Goal: Information Seeking & Learning: Learn about a topic

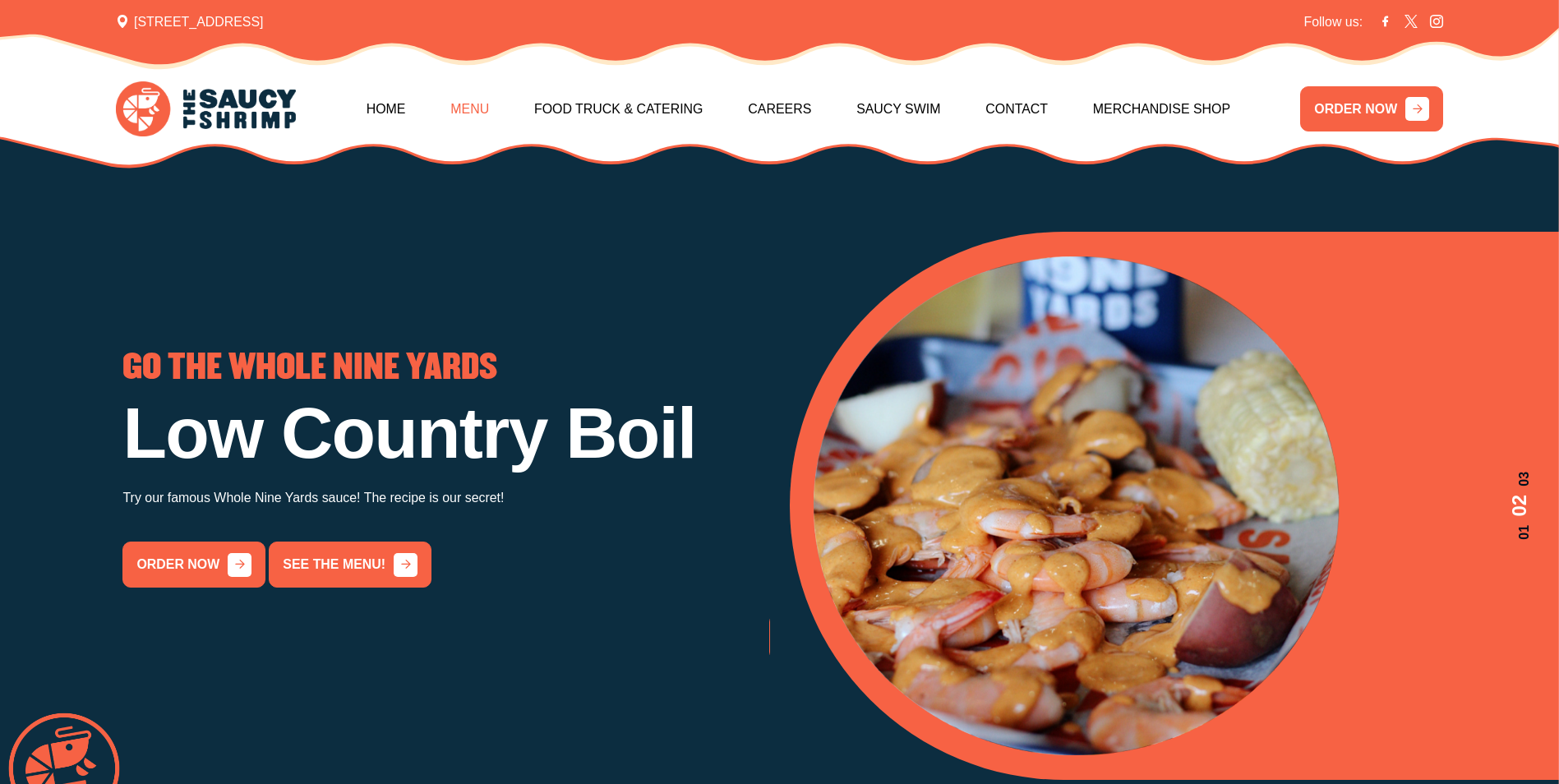
click at [489, 112] on link "Menu" at bounding box center [469, 109] width 39 height 70
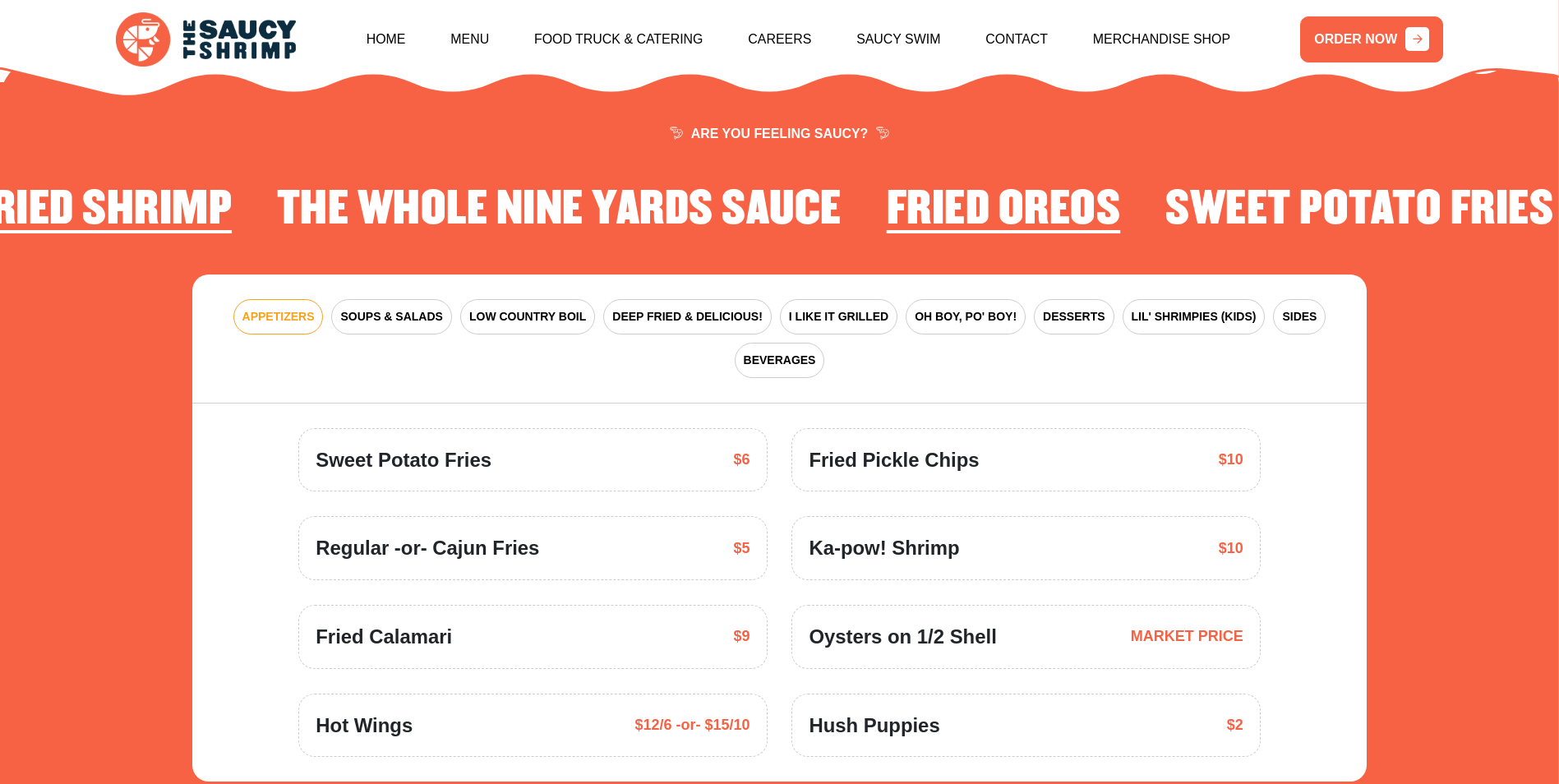
scroll to position [2414, 0]
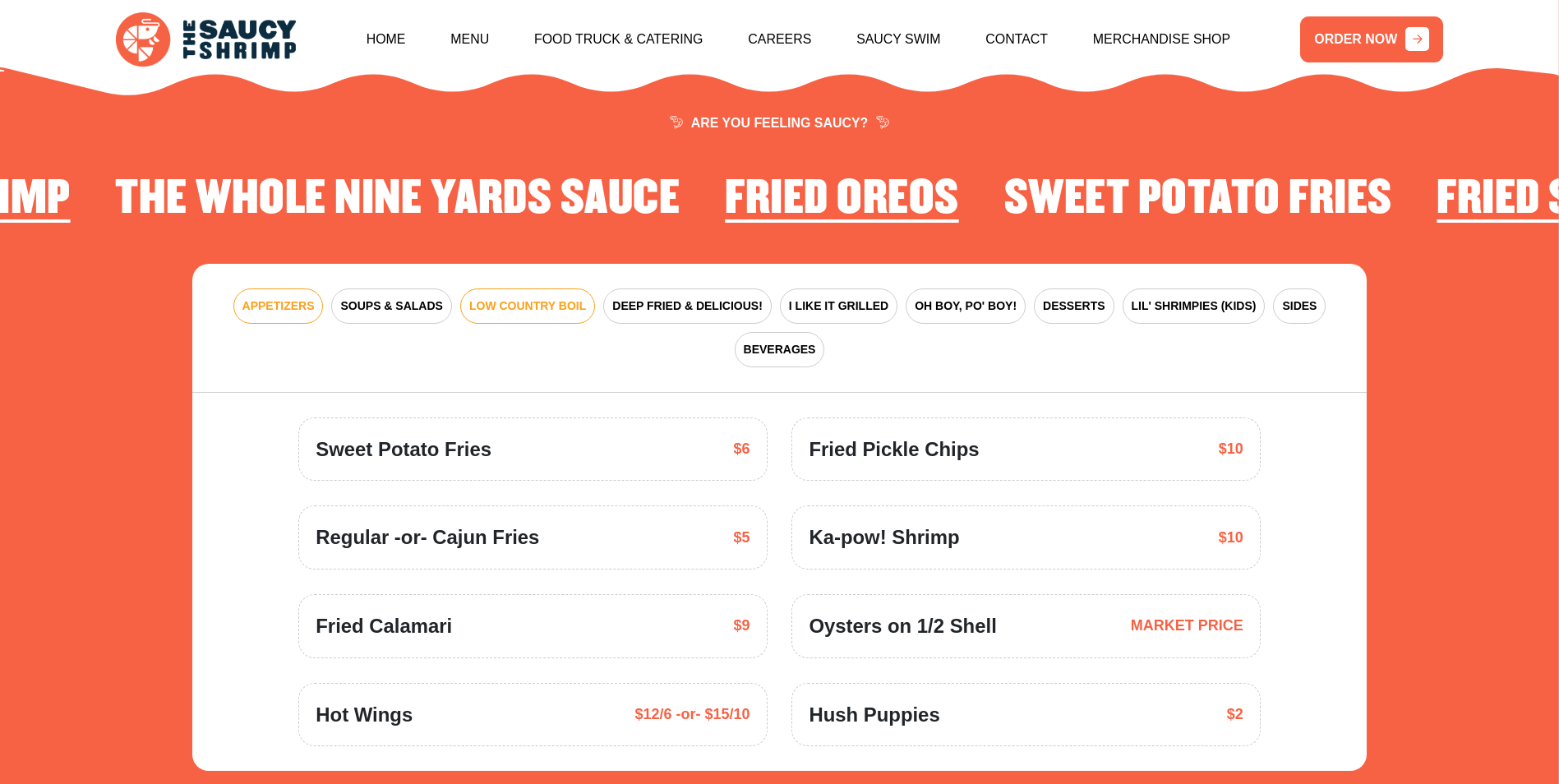
click at [518, 298] on span "LOW COUNTRY BOIL" at bounding box center [527, 306] width 117 height 17
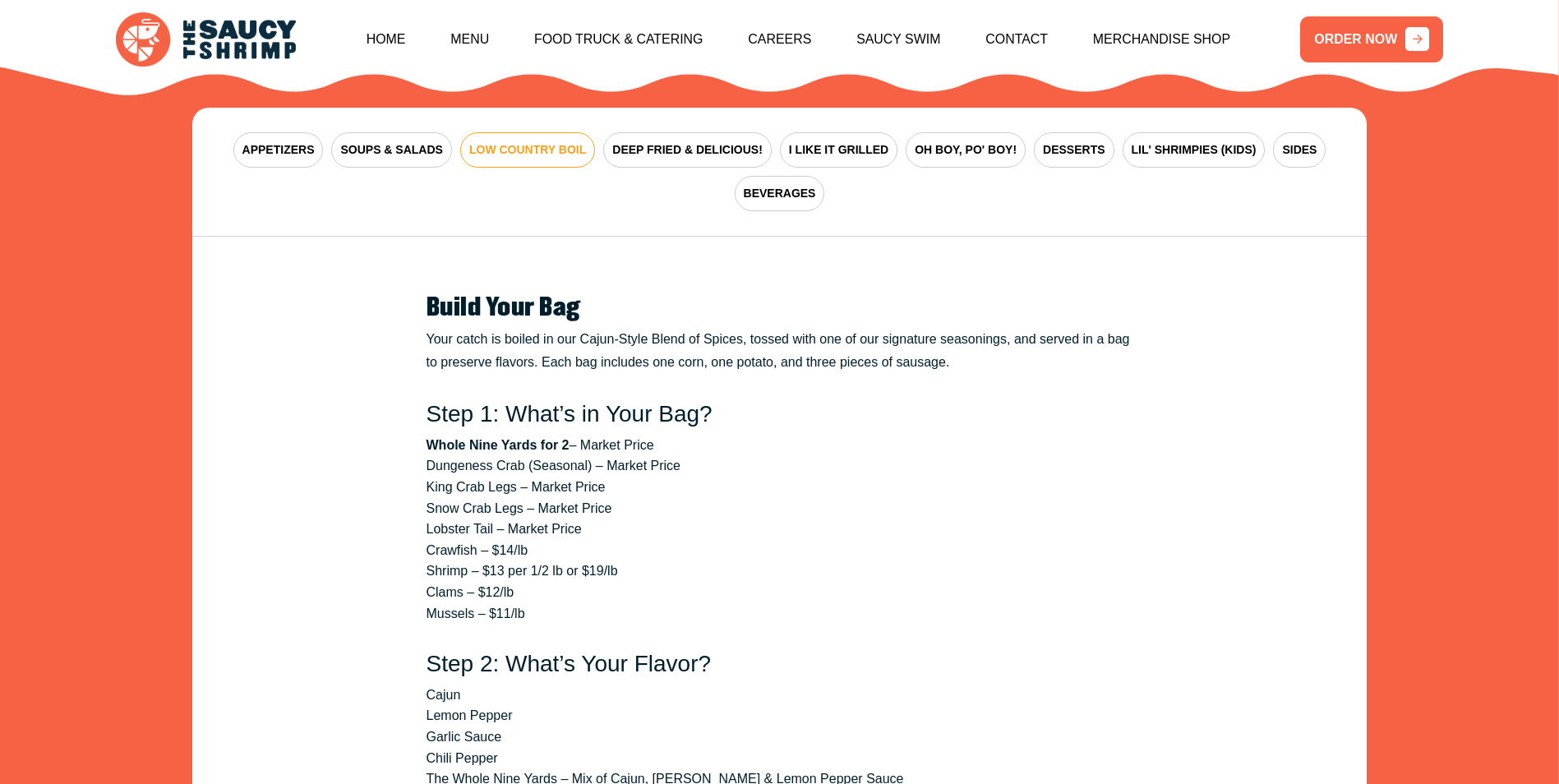
scroll to position [2577, 0]
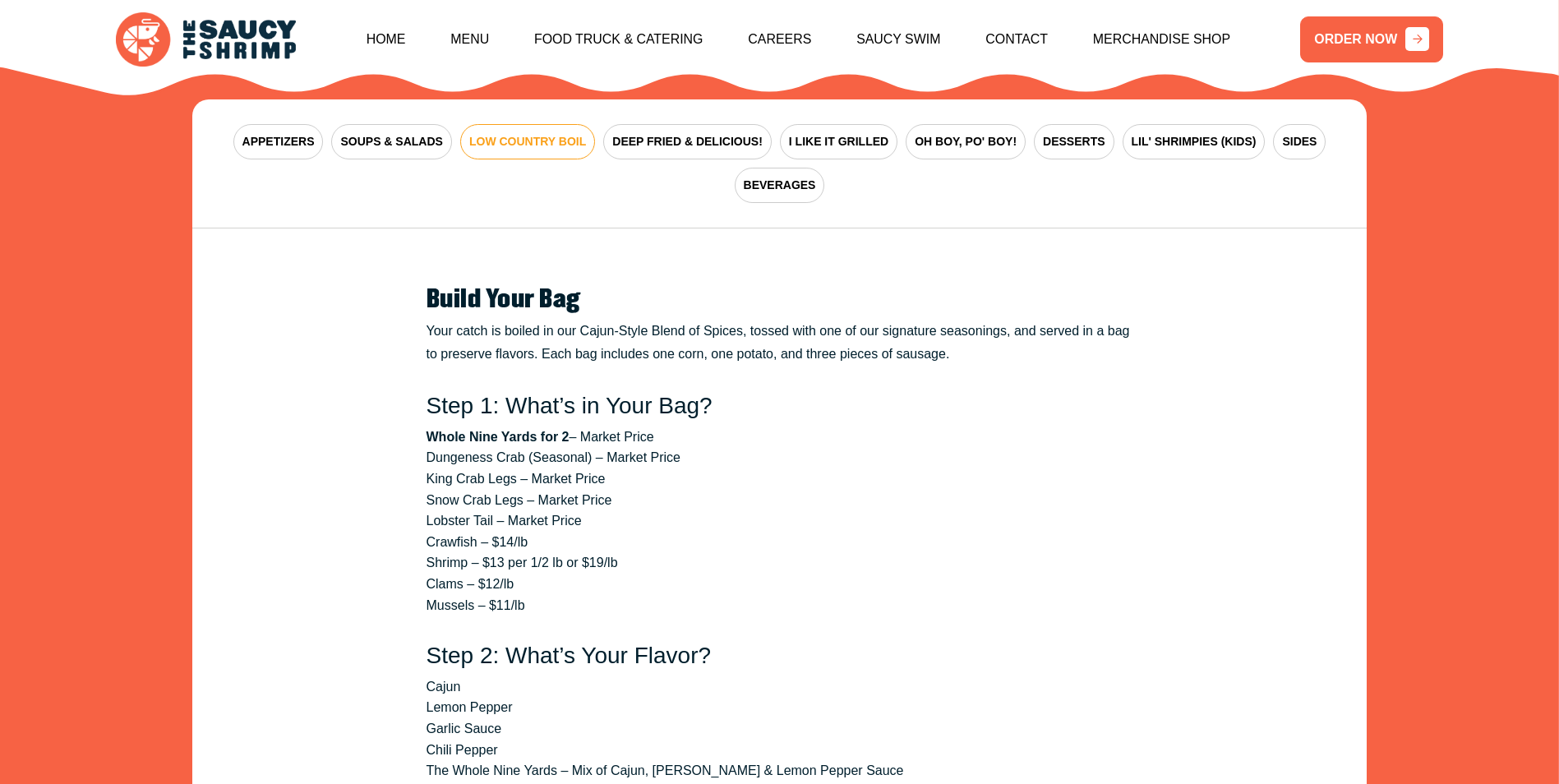
drag, startPoint x: 660, startPoint y: 378, endPoint x: 428, endPoint y: 372, distance: 232.1
click at [428, 426] on li "Whole Nine Yards for 2 – Market Price" at bounding box center [780, 437] width 707 height 21
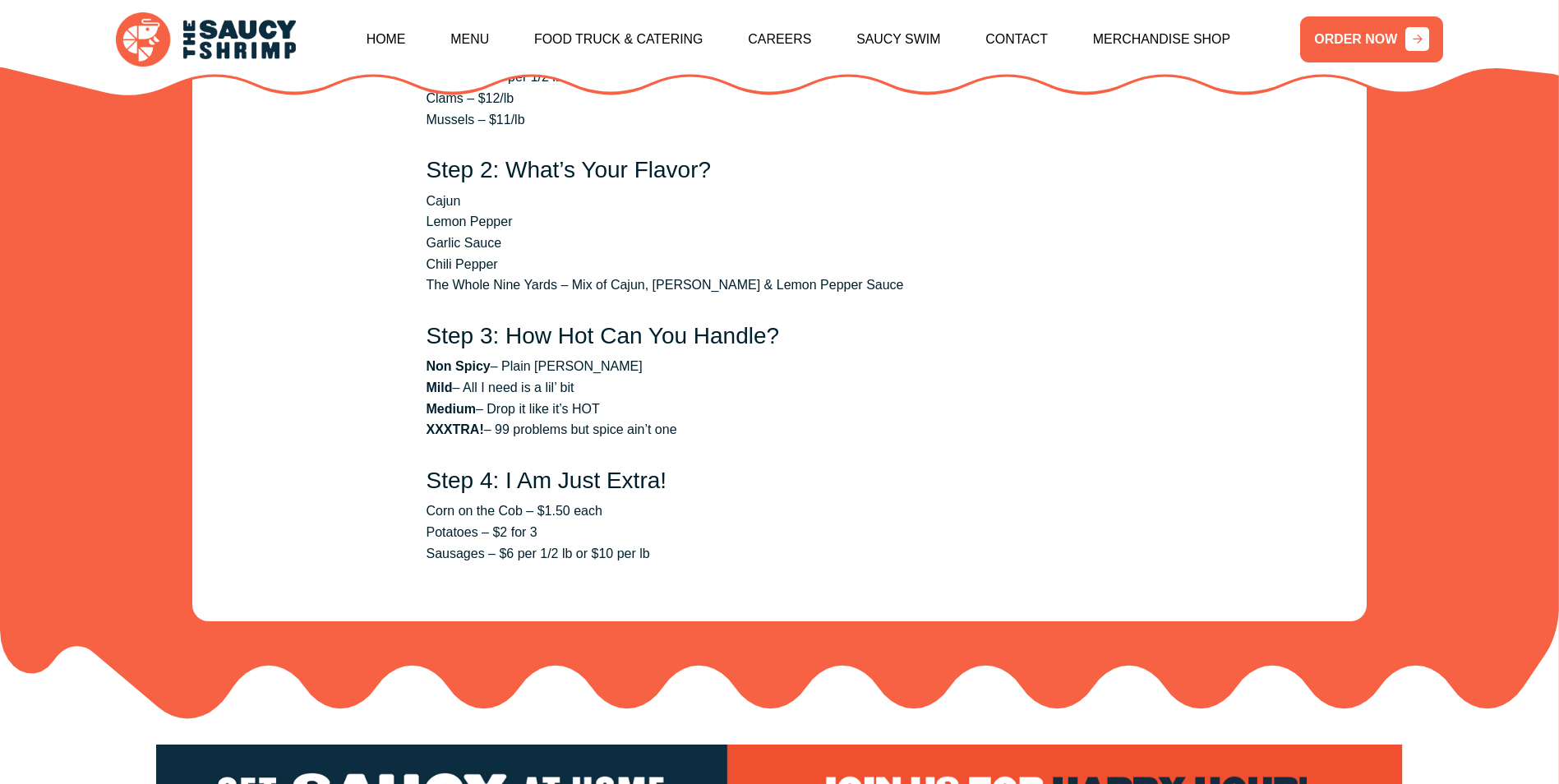
scroll to position [3071, 0]
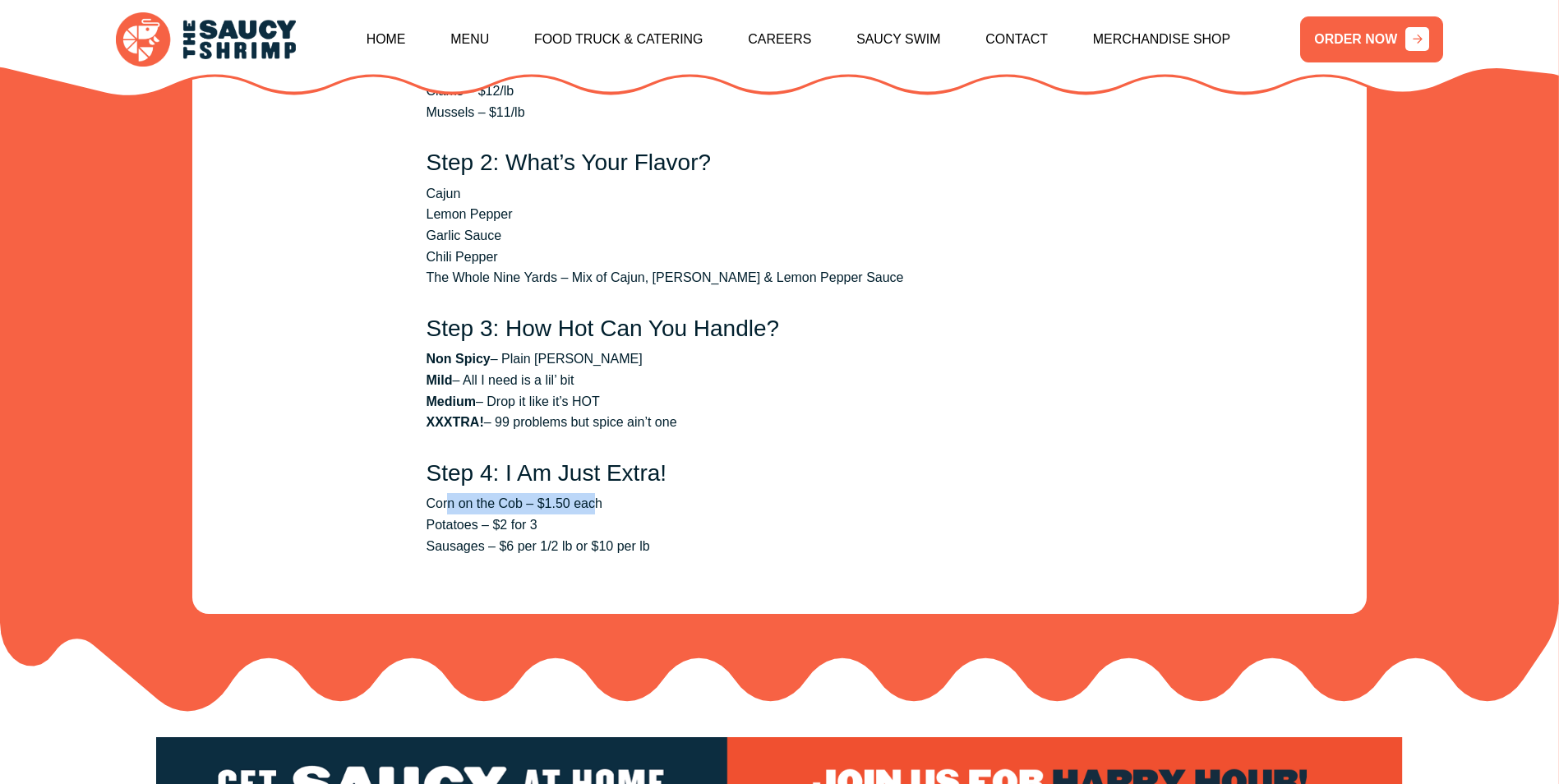
drag, startPoint x: 586, startPoint y: 439, endPoint x: 449, endPoint y: 431, distance: 137.2
click at [449, 431] on section "Build Your Bag Your catch is boiled in our Cajun-Style Blend of Spices, tossed …" at bounding box center [780, 174] width 740 height 829
click at [721, 515] on li "Potatoes – $2 for 3" at bounding box center [780, 525] width 707 height 21
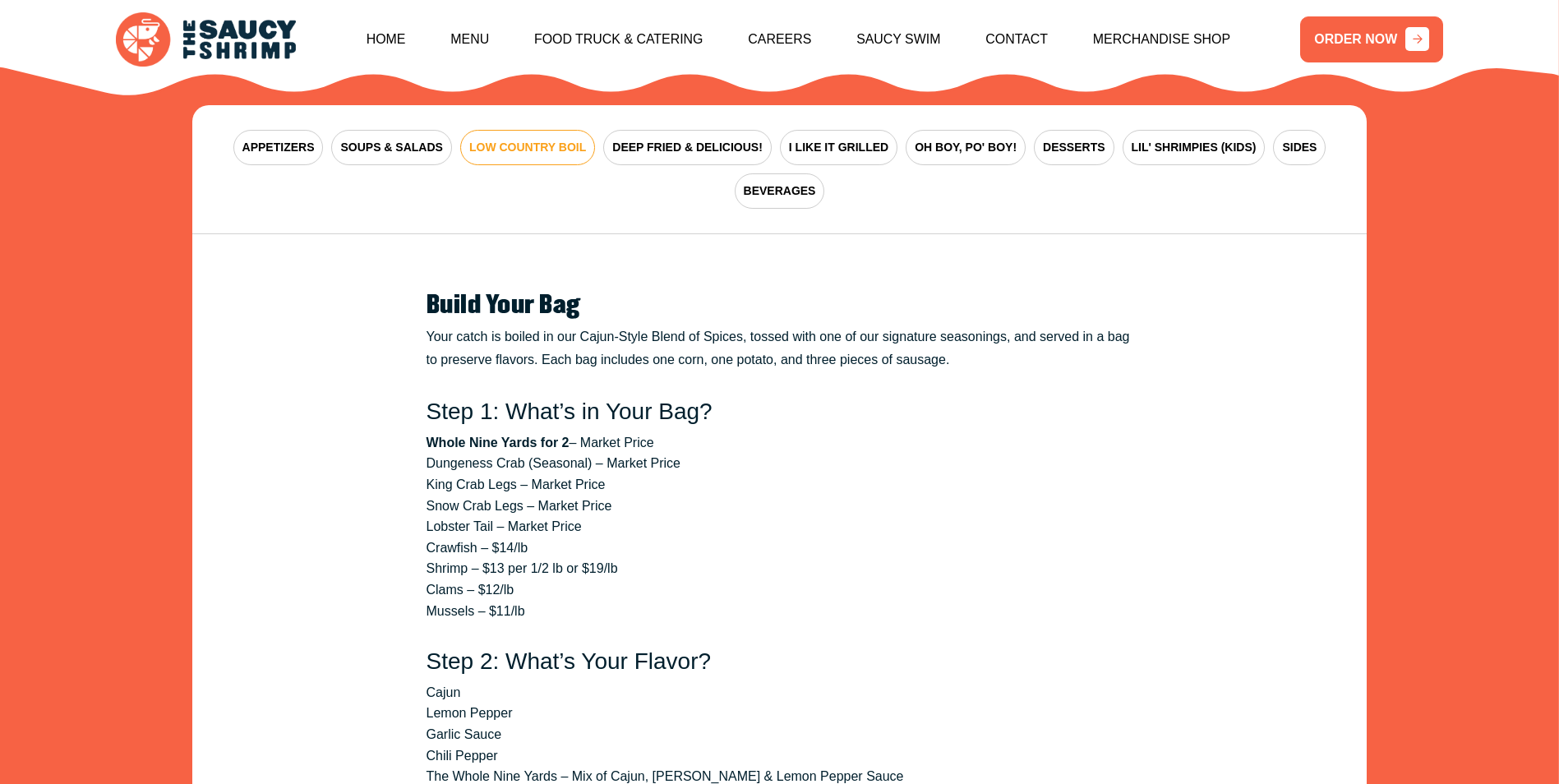
scroll to position [2414, 0]
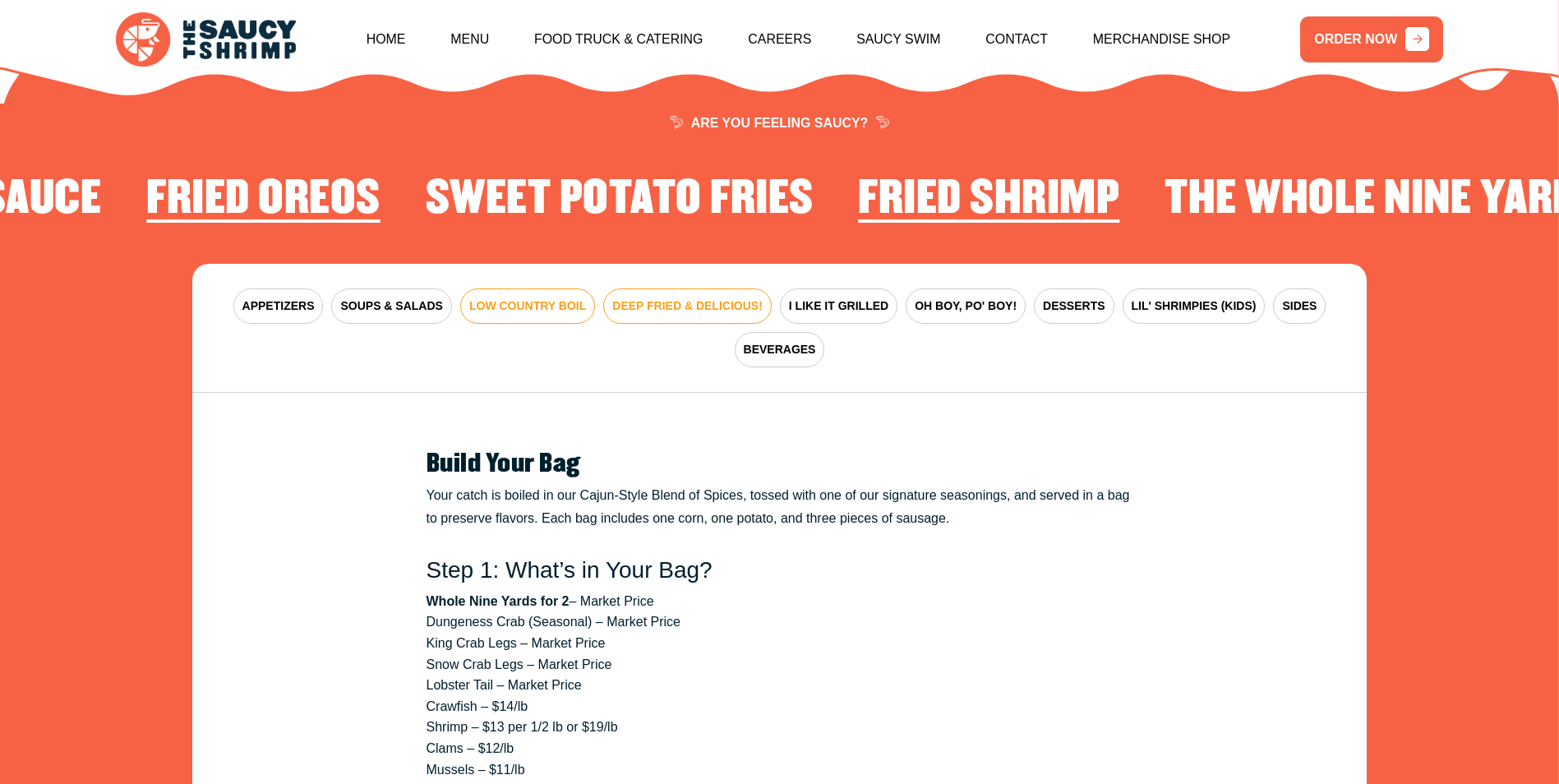
click at [661, 298] on span "DEEP FRIED & DELICIOUS!" at bounding box center [687, 306] width 150 height 17
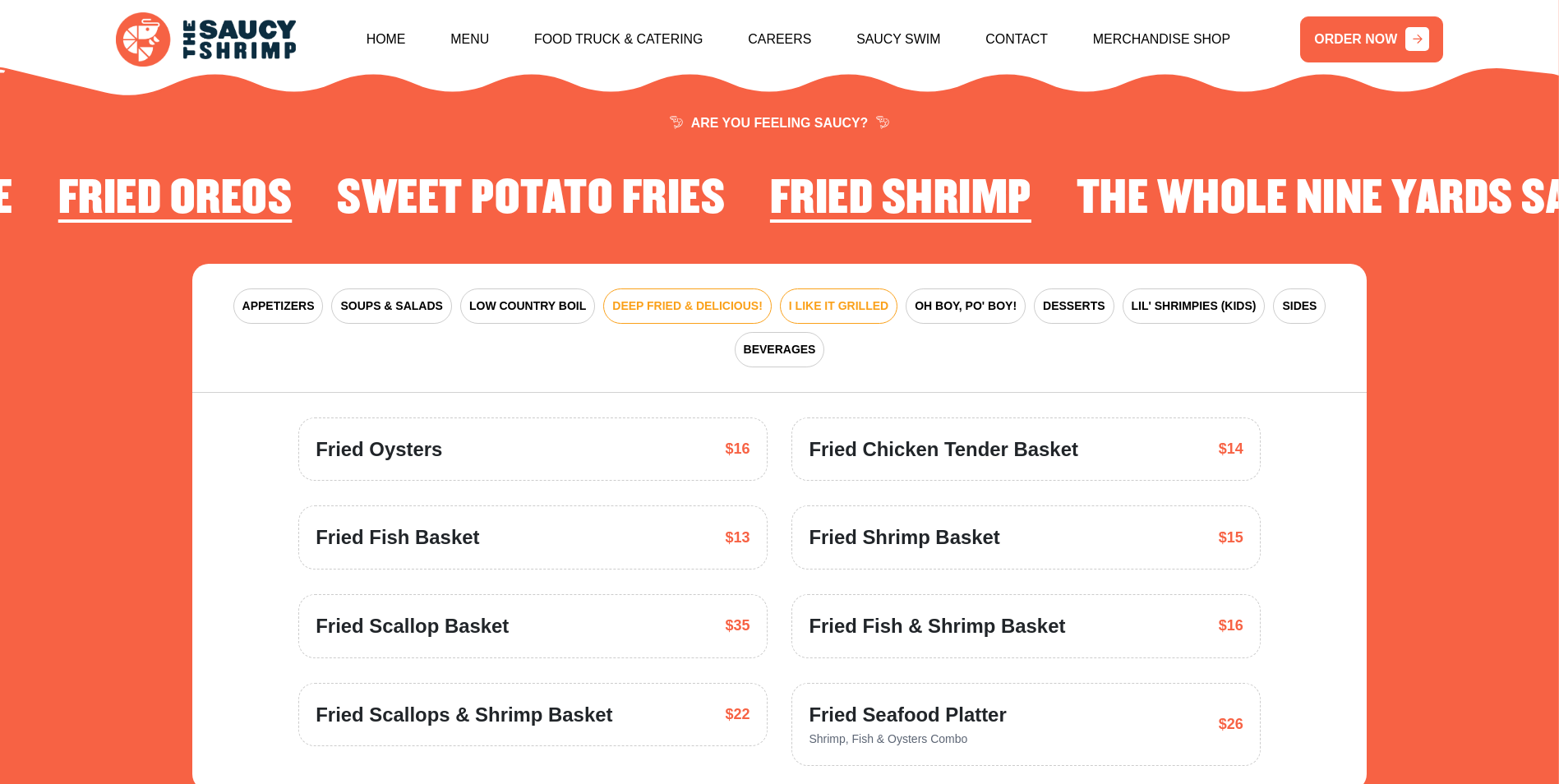
click at [789, 298] on span "I LIKE IT GRILLED" at bounding box center [839, 306] width 100 height 17
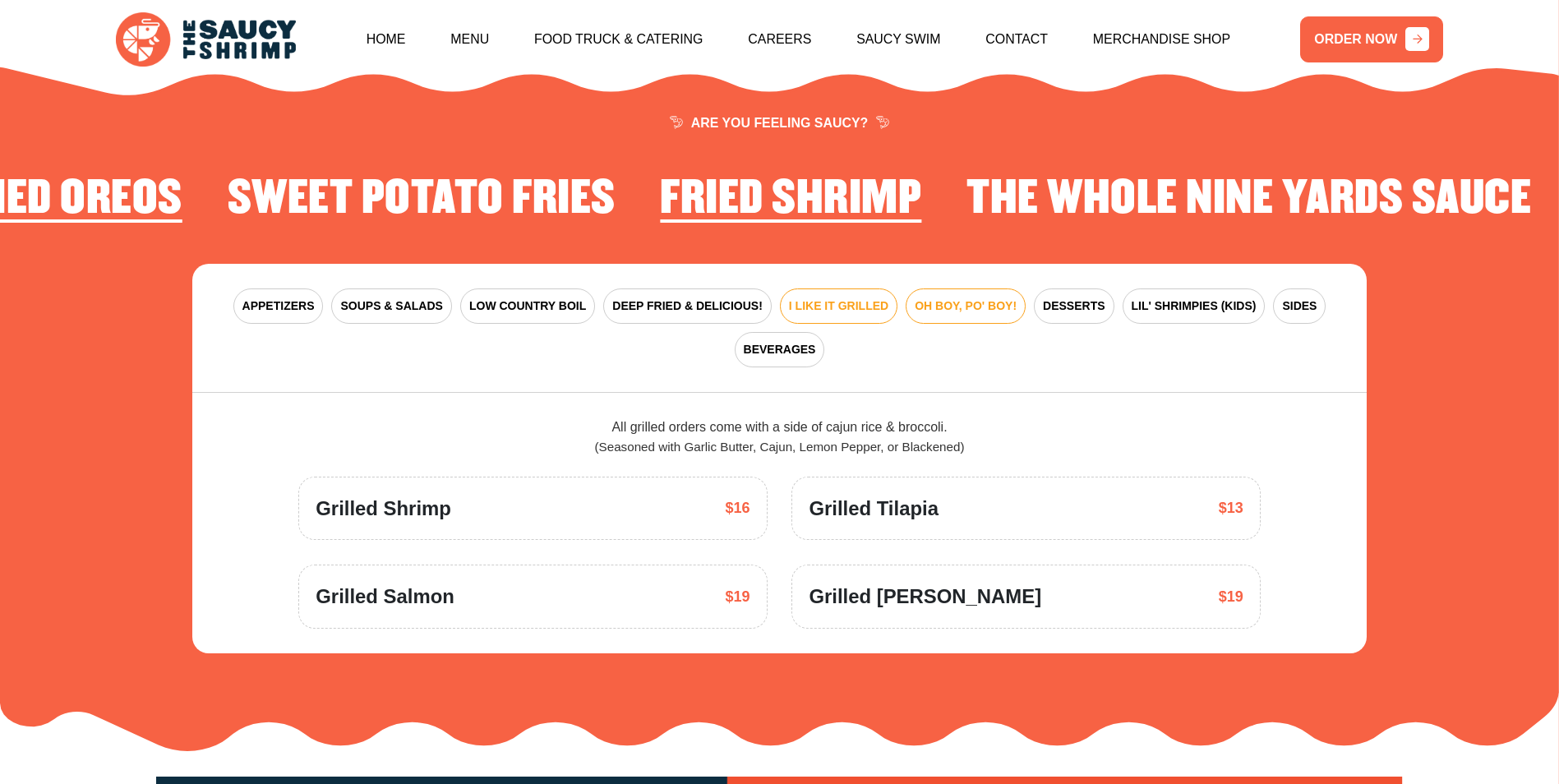
click at [906, 288] on button "OH BOY, PO' BOY!" at bounding box center [966, 305] width 120 height 35
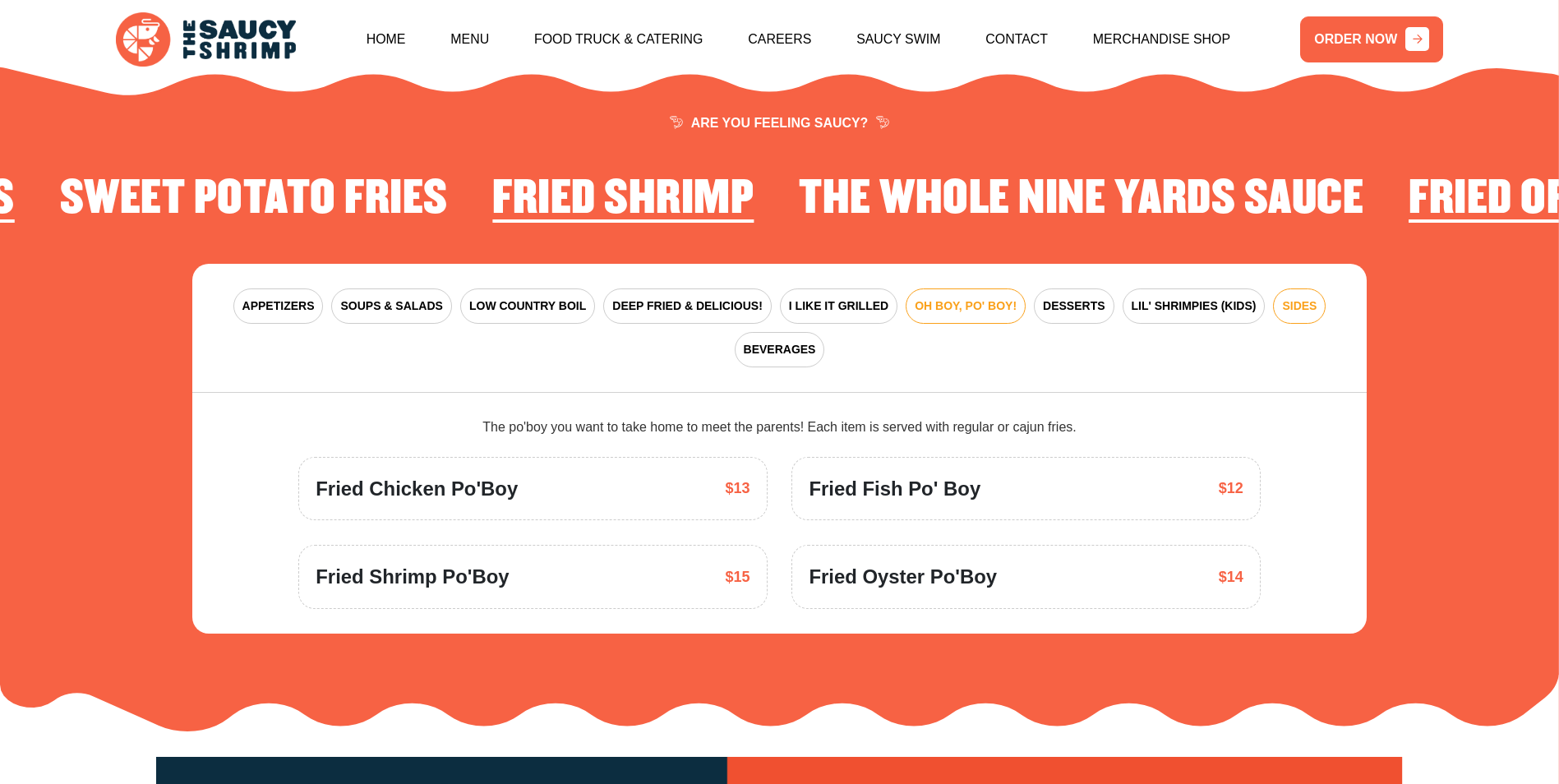
click at [1282, 298] on span "SIDES" at bounding box center [1299, 306] width 34 height 17
